Goal: Book appointment/travel/reservation

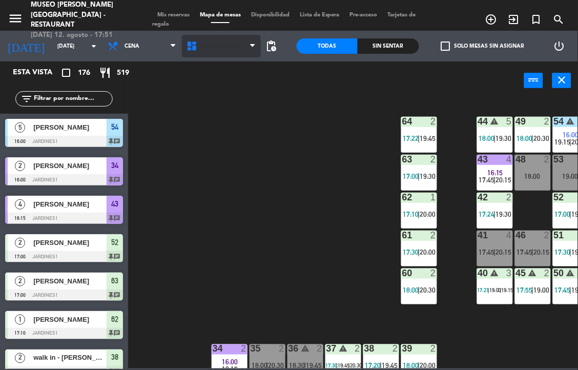
click at [231, 51] on span "Restaurante" at bounding box center [221, 46] width 79 height 23
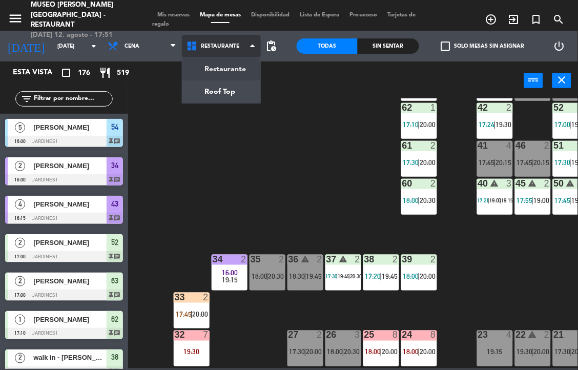
click at [229, 92] on ng-component "menu [GEOGRAPHIC_DATA][PERSON_NAME] - Restaurant [DATE] 12. agosto - 17:51 Mis …" at bounding box center [289, 184] width 578 height 368
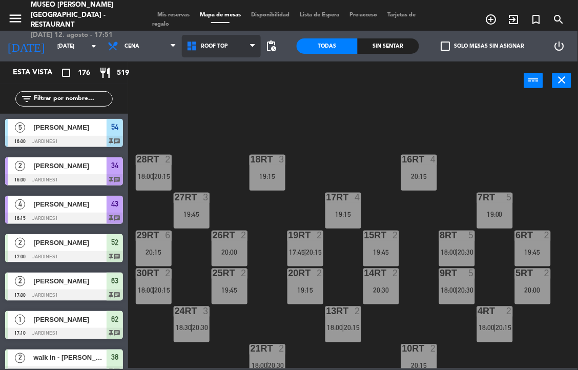
scroll to position [307, 0]
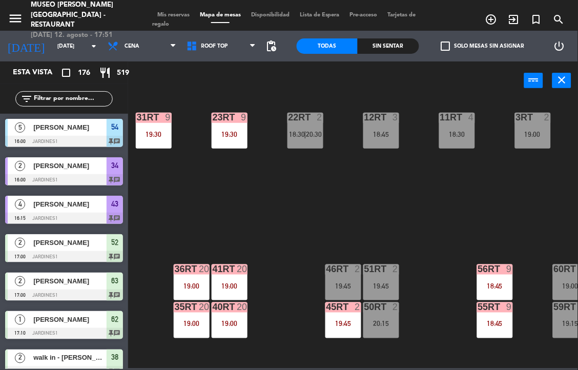
click at [229, 284] on div "19:00" at bounding box center [229, 285] width 36 height 7
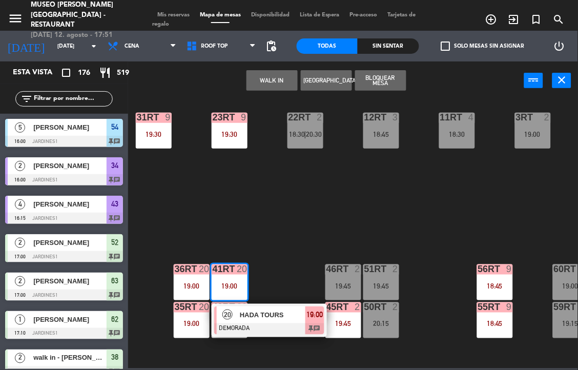
click at [252, 316] on span "HADA TOURS" at bounding box center [273, 314] width 66 height 11
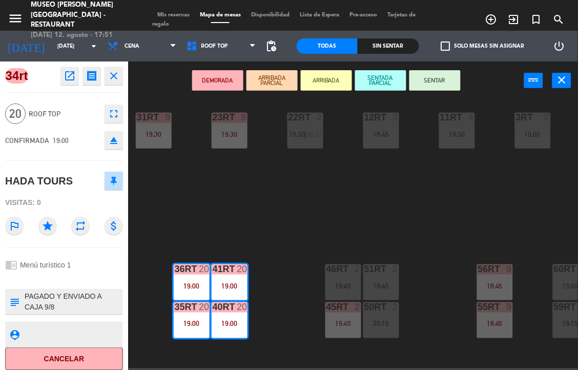
click at [68, 75] on icon "open_in_new" at bounding box center [69, 76] width 12 height 12
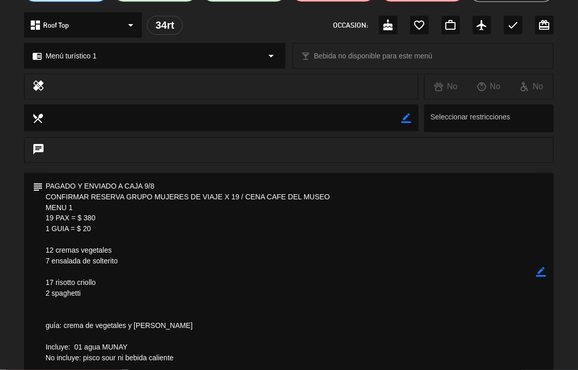
scroll to position [6, 0]
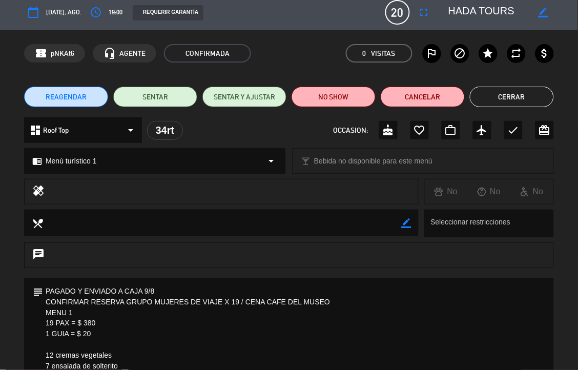
click at [511, 106] on button "Cerrar" at bounding box center [512, 97] width 84 height 20
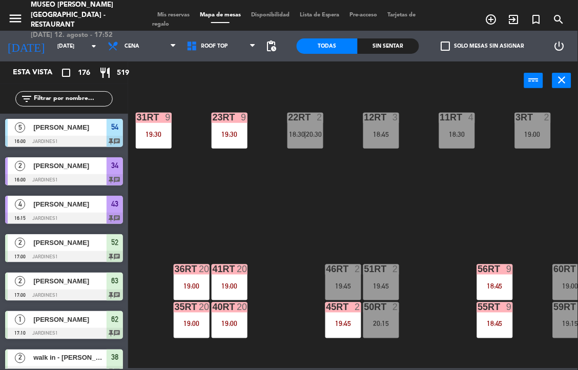
scroll to position [0, 0]
click at [186, 277] on div "36rt 20 19:00" at bounding box center [192, 282] width 36 height 36
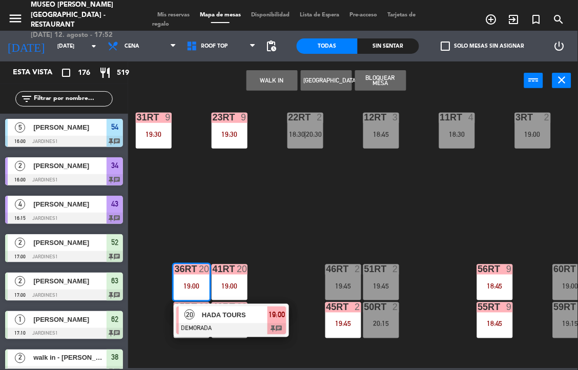
click at [281, 239] on div "18RT 3 19:15 16RT 4 20:15 28RT 2 20:15 80RR lock 2 27RT 3 19:45 7RT 5 19:00 S1R…" at bounding box center [356, 233] width 444 height 270
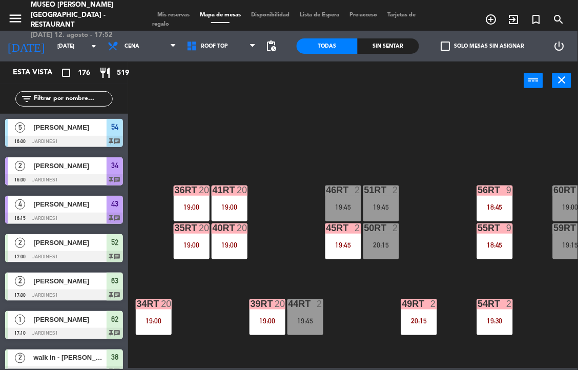
scroll to position [383, 0]
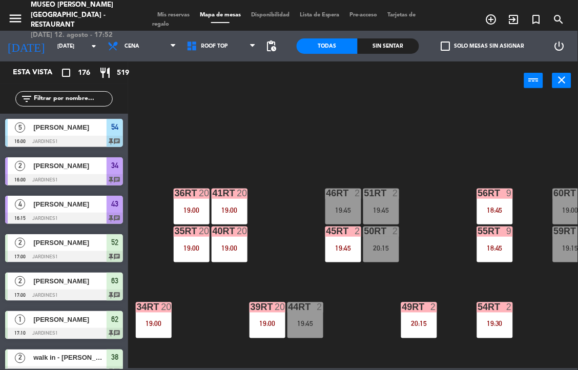
click at [160, 313] on div "34rt 20 19:00" at bounding box center [154, 320] width 36 height 36
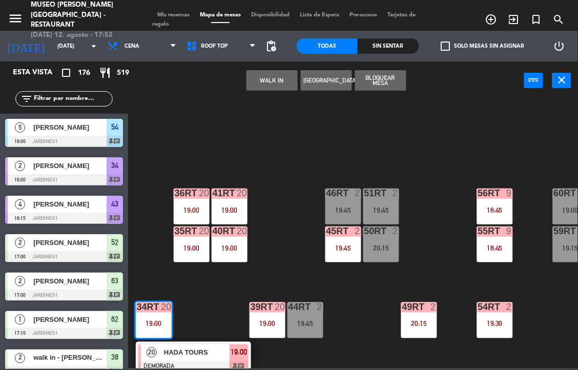
click at [280, 262] on div "18RT 3 19:15 16RT 4 20:15 28RT 2 20:15 80RR lock 2 27RT 3 19:45 7RT 5 19:00 S1R…" at bounding box center [356, 233] width 444 height 270
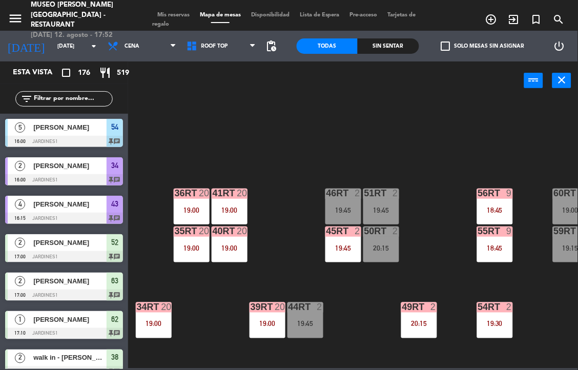
click at [226, 236] on div "40RT 20 19:00" at bounding box center [229, 244] width 36 height 36
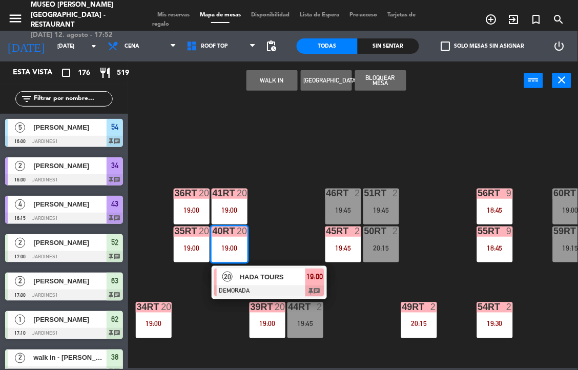
click at [264, 266] on div "20 HADA TOURS DEMORADA 19:00 chat" at bounding box center [268, 282] width 115 height 33
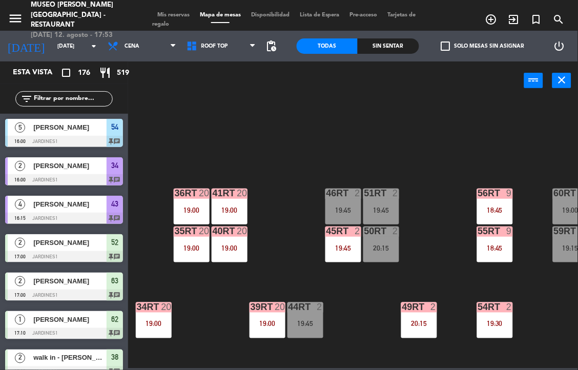
click at [261, 279] on div "18RT 3 19:15 16RT 4 20:15 28RT 2 20:15 80RR lock 2 27RT 3 19:45 7RT 5 19:00 S1R…" at bounding box center [356, 233] width 444 height 270
click at [68, 75] on div "Esta vista crop_square 176 restaurant 519 filter_list 5 [GEOGRAPHIC_DATA][PERSO…" at bounding box center [64, 215] width 128 height 308
click at [226, 248] on div "19:00" at bounding box center [229, 247] width 36 height 7
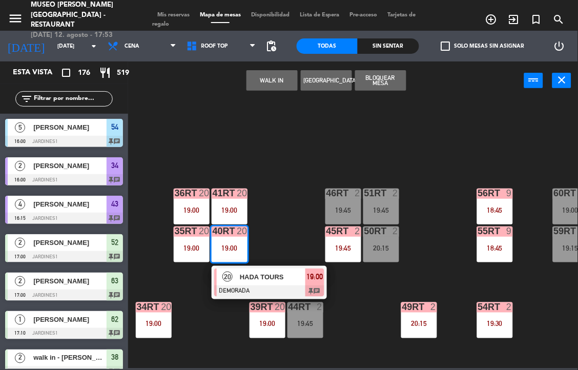
click at [252, 277] on span "HADA TOURS" at bounding box center [273, 276] width 66 height 11
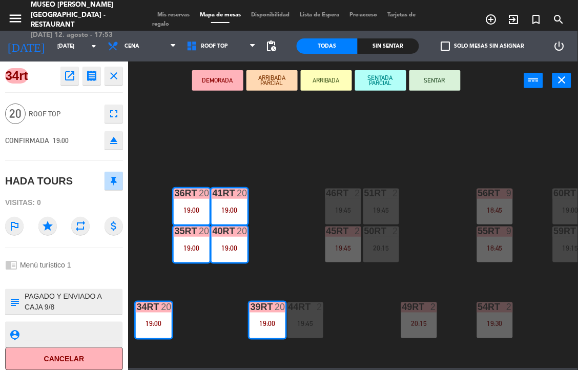
click at [67, 79] on icon "open_in_new" at bounding box center [69, 76] width 12 height 12
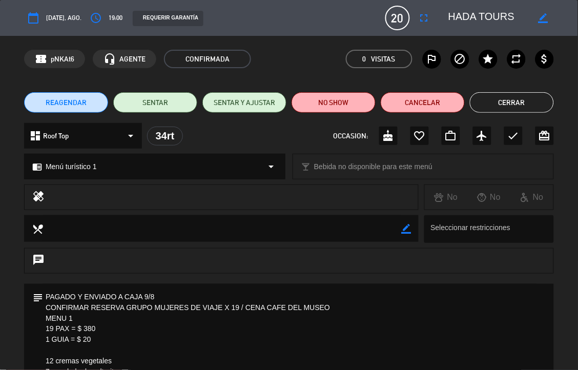
click at [513, 104] on button "Cerrar" at bounding box center [512, 102] width 84 height 20
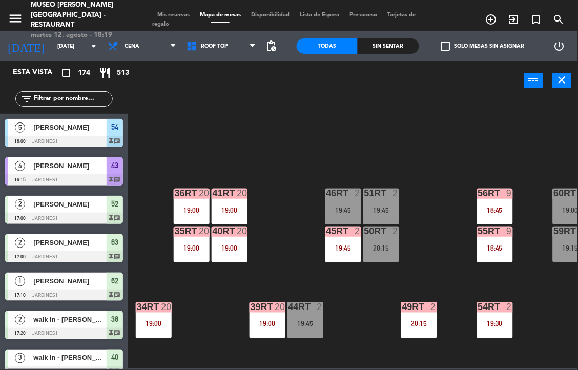
click at [394, 45] on div "Sin sentar" at bounding box center [387, 45] width 61 height 15
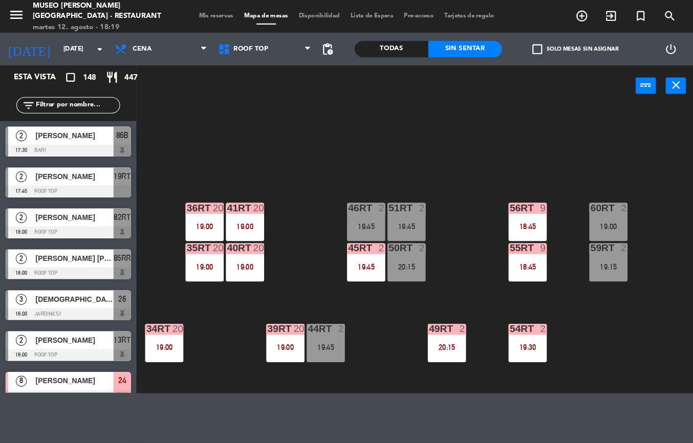
scroll to position [377, 0]
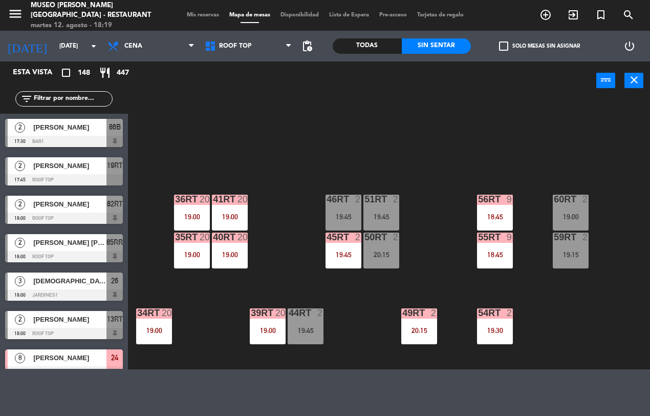
click at [370, 332] on div "18RT 4 16RT 4 20:15 28RT 2 80RR lock 2 27RT 24 18:30 7RT 5 19:00 S1RT lock 2 18…" at bounding box center [393, 234] width 516 height 270
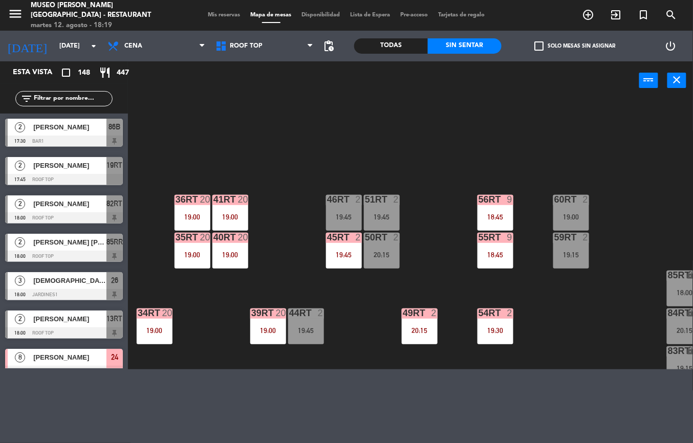
click at [392, 140] on div "18RT 4 16RT 4 20:15 28RT 2 80RR lock 2 27RT 24 18:30 7RT 5 19:00 S1RT lock 2 18…" at bounding box center [414, 235] width 558 height 270
click at [531, 329] on div "18RT 4 16RT 4 20:15 28RT 2 80RR lock 2 27RT 24 18:30 7RT 5 19:00 S1RT lock 2 18…" at bounding box center [414, 235] width 558 height 270
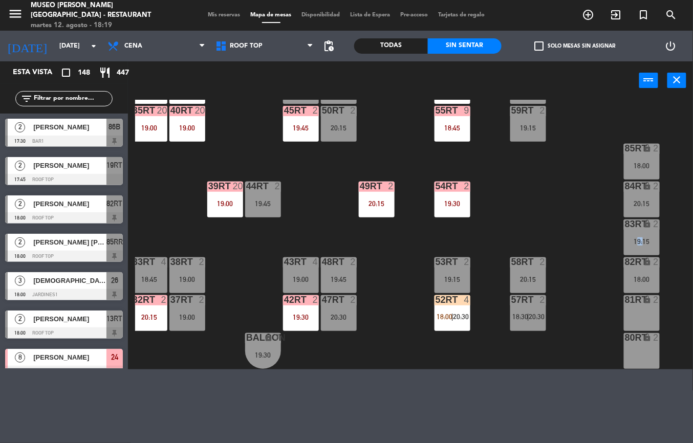
scroll to position [509, 0]
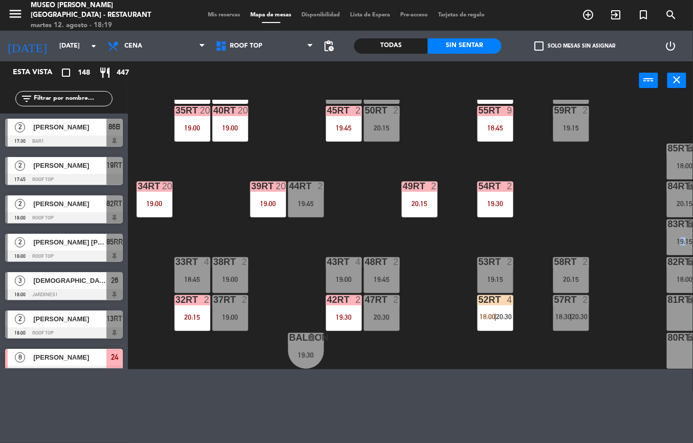
click at [193, 125] on div "19:00" at bounding box center [193, 127] width 36 height 7
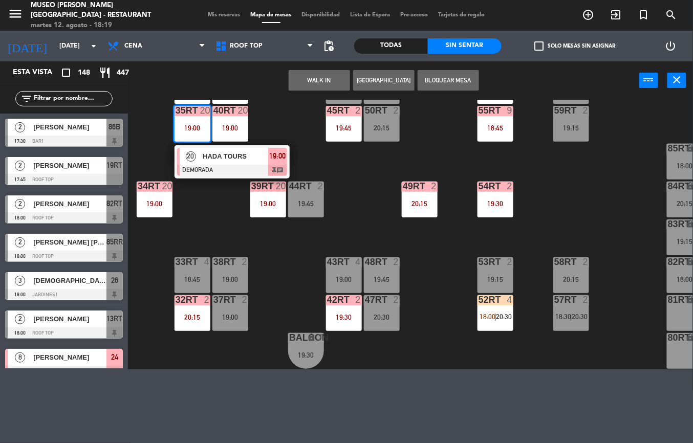
click at [280, 275] on div "18RT 4 16RT 4 20:15 28RT 2 80RR lock 2 27RT 24 18:30 7RT 5 19:00 S1RT lock 2 18…" at bounding box center [414, 235] width 558 height 270
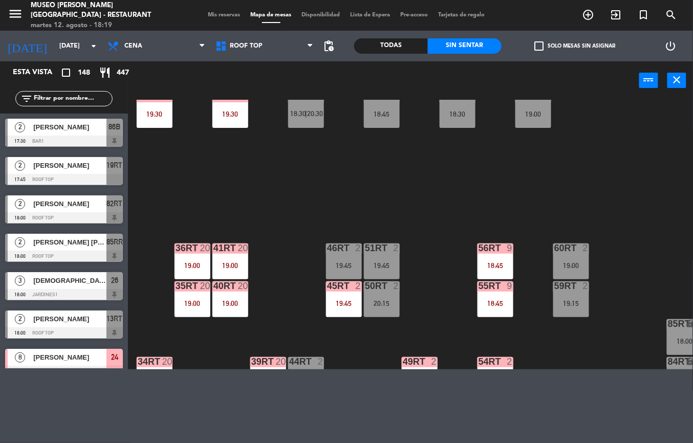
scroll to position [245, 0]
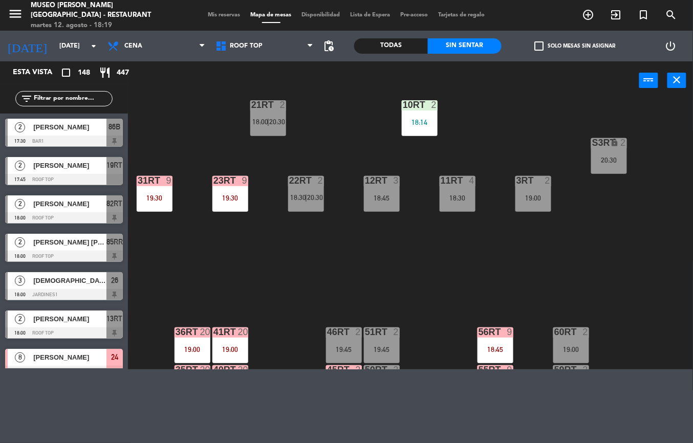
click at [223, 200] on div "19:30" at bounding box center [231, 198] width 36 height 7
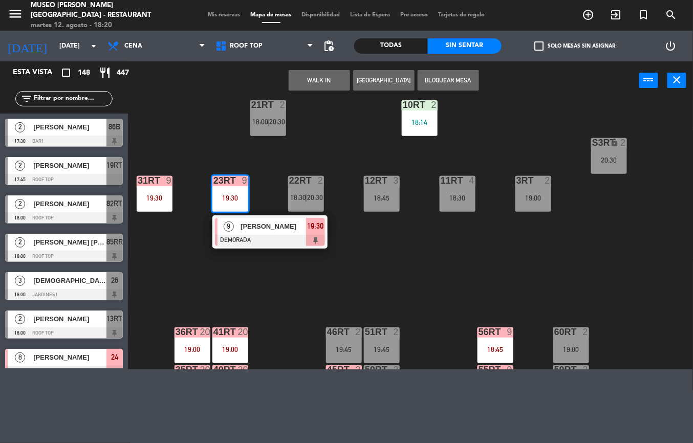
click at [281, 285] on div "18RT 4 16RT 4 20:15 28RT 2 80RR lock 2 27RT 24 18:30 7RT 5 19:00 S1RT lock 2 18…" at bounding box center [414, 235] width 558 height 270
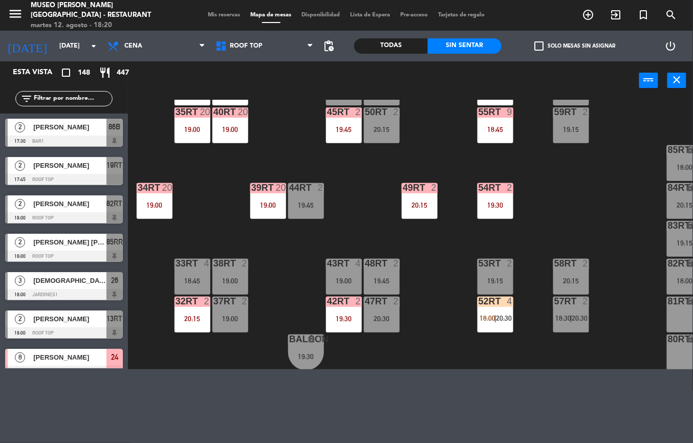
scroll to position [506, 0]
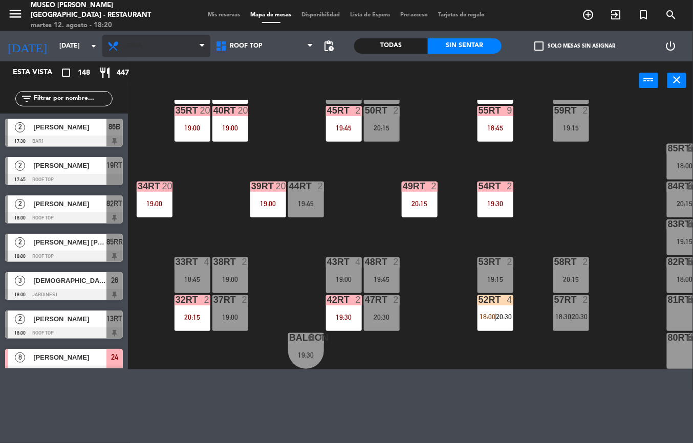
click at [162, 44] on span "Cena" at bounding box center [156, 46] width 108 height 23
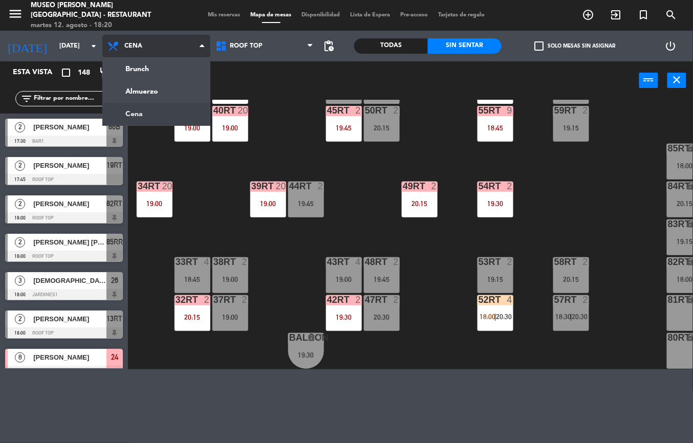
click at [170, 87] on ng-component "menu [GEOGRAPHIC_DATA][PERSON_NAME] - Restaurant [DATE] 12. agosto - 18:20 Mis …" at bounding box center [346, 185] width 693 height 370
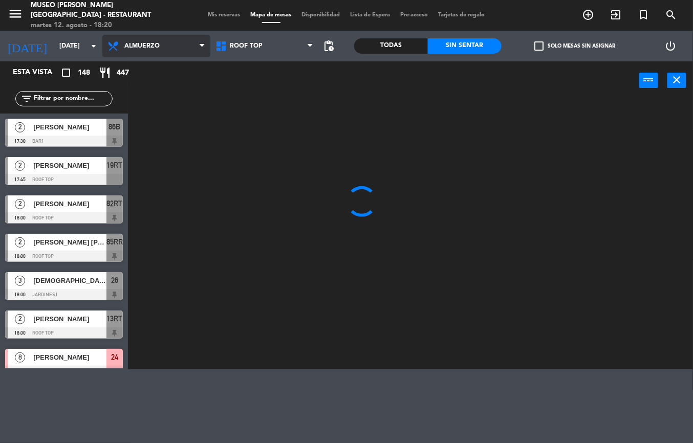
scroll to position [0, 0]
click at [168, 39] on span "Almuerzo" at bounding box center [156, 46] width 108 height 23
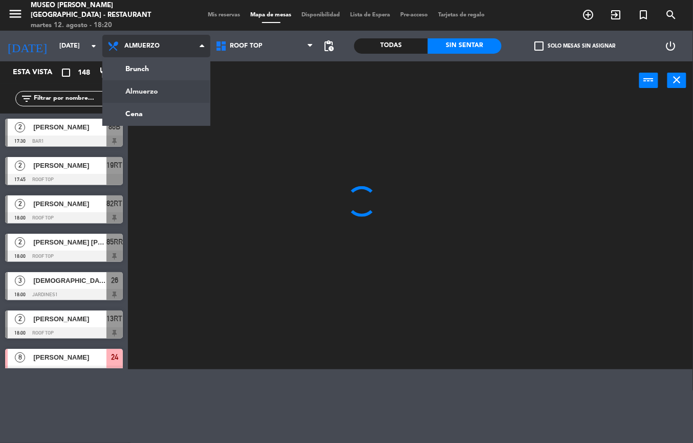
click at [161, 117] on ng-component "menu [GEOGRAPHIC_DATA][PERSON_NAME] - Restaurant [DATE] 12. agosto - 18:20 Mis …" at bounding box center [346, 185] width 693 height 370
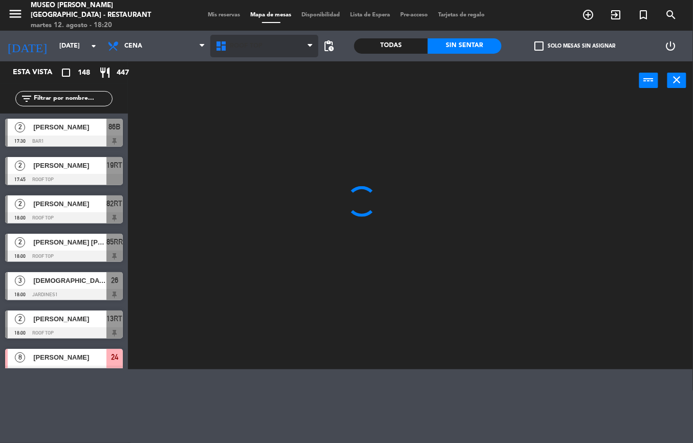
click at [258, 51] on span "Roof Top" at bounding box center [264, 46] width 108 height 23
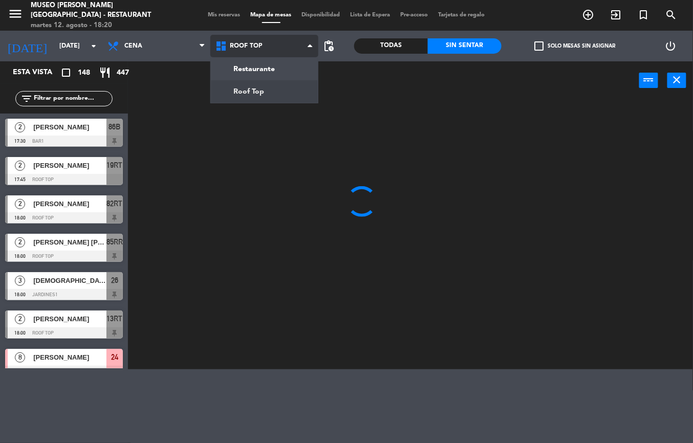
click at [273, 69] on ng-component "menu [GEOGRAPHIC_DATA][PERSON_NAME] - Restaurant [DATE] 12. agosto - 18:20 Mis …" at bounding box center [346, 185] width 693 height 370
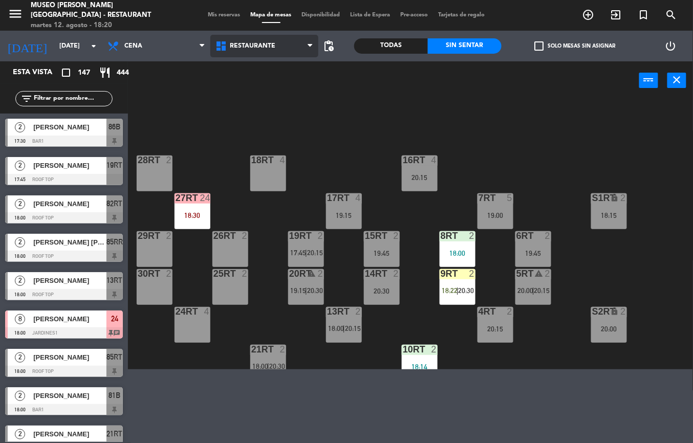
click at [290, 49] on span "Restaurante" at bounding box center [264, 46] width 108 height 23
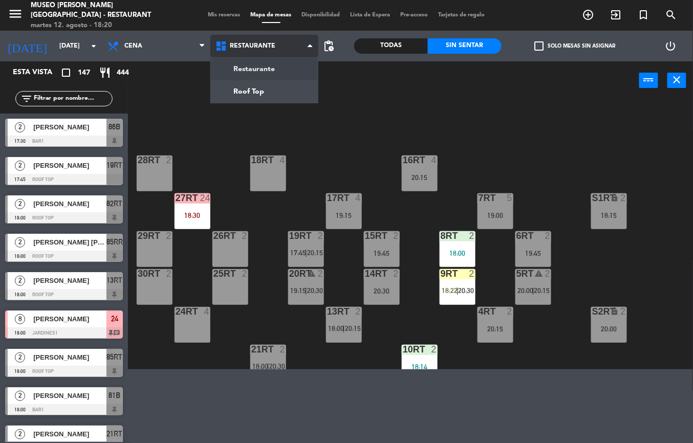
click at [275, 69] on ng-component "menu [GEOGRAPHIC_DATA][PERSON_NAME] - Restaurant [DATE] 12. agosto - 18:20 Mis …" at bounding box center [346, 185] width 693 height 370
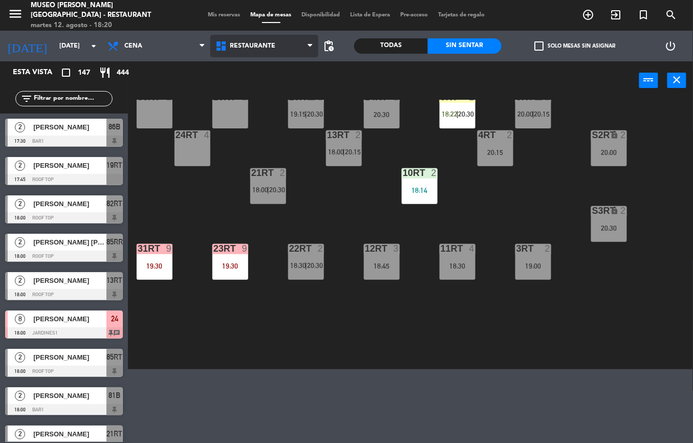
scroll to position [57, 93]
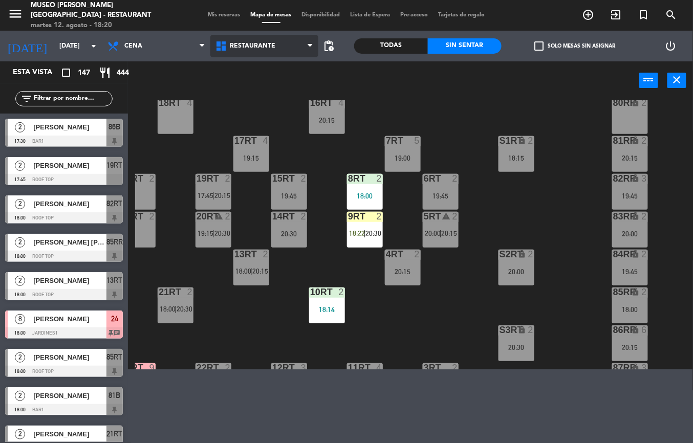
click at [291, 44] on span "Restaurante" at bounding box center [264, 46] width 108 height 23
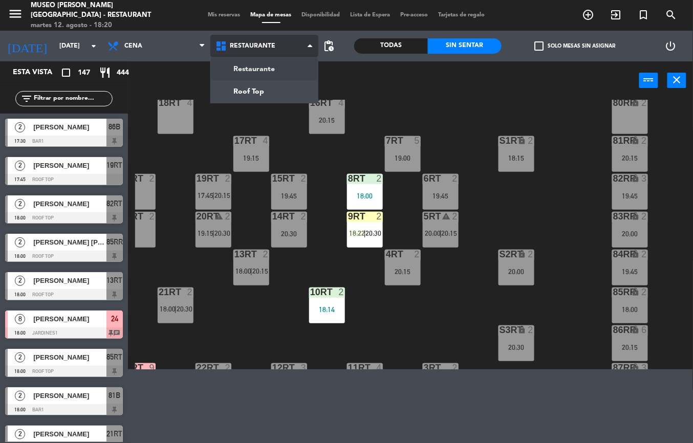
click at [274, 72] on ng-component "menu [GEOGRAPHIC_DATA][PERSON_NAME] - Restaurant [DATE] 12. agosto - 18:20 Mis …" at bounding box center [346, 185] width 693 height 370
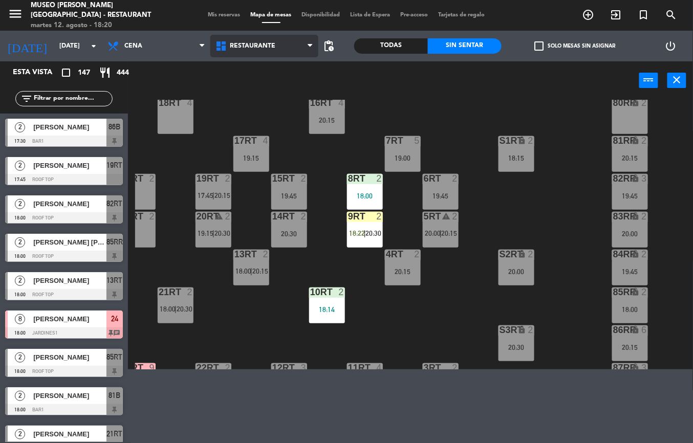
click at [304, 46] on span "Restaurante" at bounding box center [264, 46] width 108 height 23
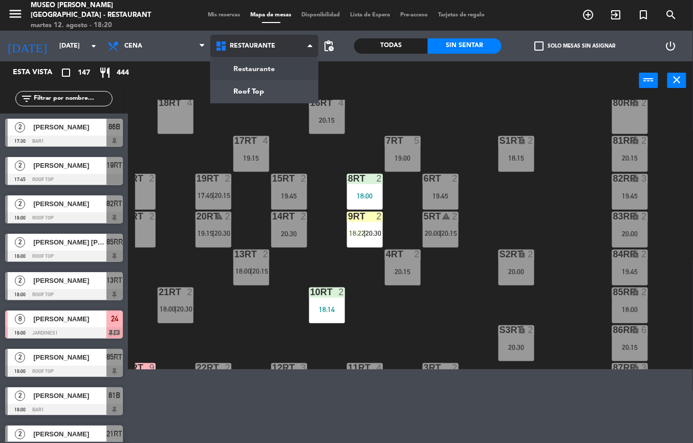
click at [244, 69] on ng-component "menu [GEOGRAPHIC_DATA][PERSON_NAME] - Restaurant [DATE] 12. agosto - 18:20 Mis …" at bounding box center [346, 185] width 693 height 370
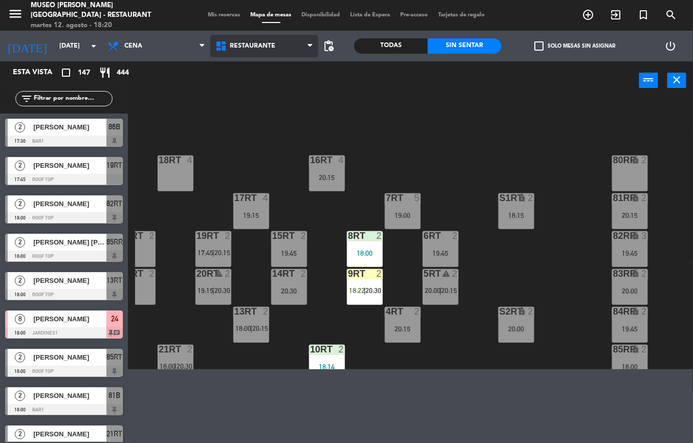
scroll to position [197, 93]
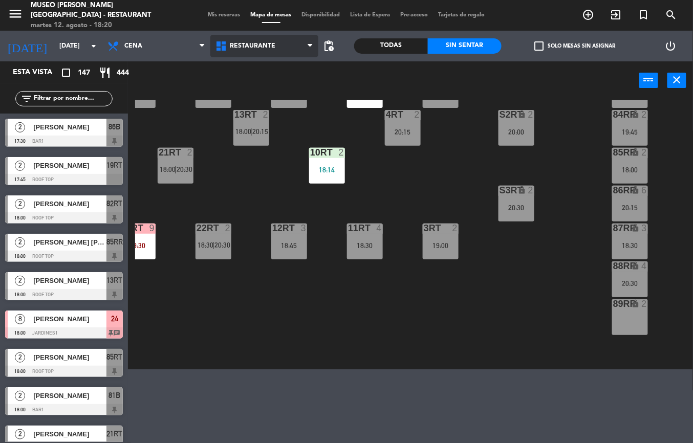
click at [310, 46] on icon at bounding box center [310, 46] width 5 height 8
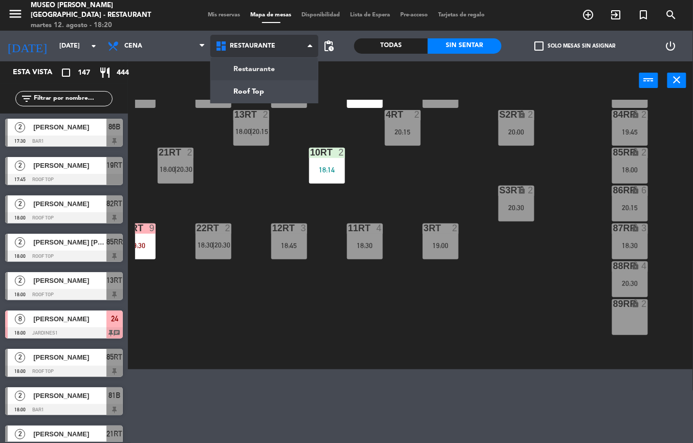
click at [242, 69] on ng-component "menu [GEOGRAPHIC_DATA][PERSON_NAME] - Restaurant [DATE] 12. agosto - 18:20 Mis …" at bounding box center [346, 185] width 693 height 370
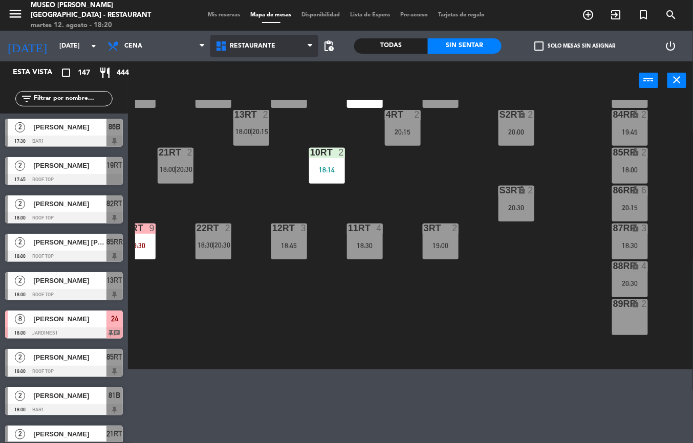
click at [292, 48] on span "Restaurante" at bounding box center [264, 46] width 108 height 23
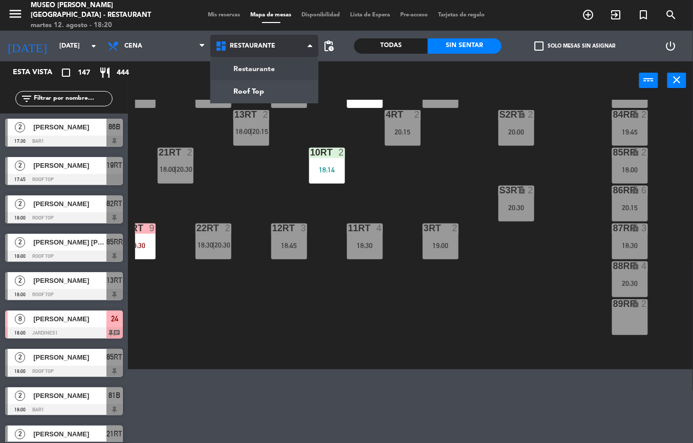
click at [261, 71] on ng-component "menu [GEOGRAPHIC_DATA][PERSON_NAME] - Restaurant [DATE] 12. agosto - 18:20 Mis …" at bounding box center [346, 185] width 693 height 370
